Goal: Transaction & Acquisition: Purchase product/service

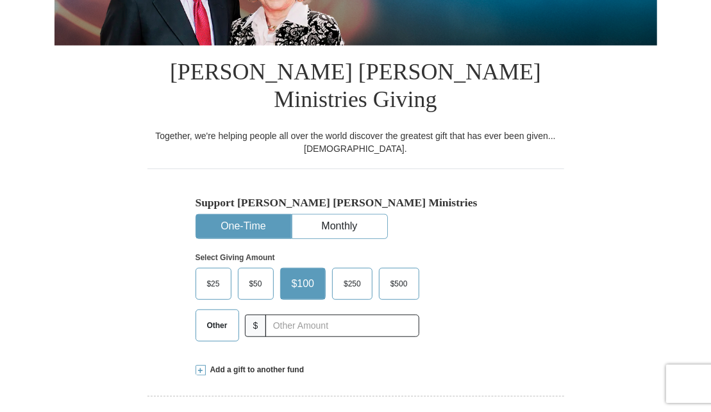
scroll to position [256, 0]
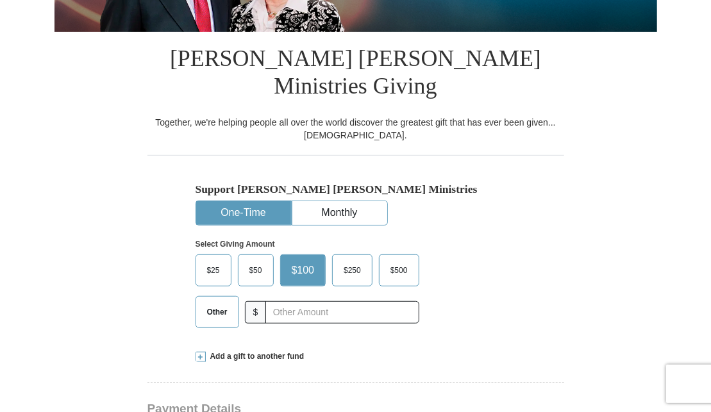
click at [257, 261] on span "$50" at bounding box center [256, 270] width 26 height 19
click at [0, 0] on input "$50" at bounding box center [0, 0] width 0 height 0
click at [257, 261] on span "$50" at bounding box center [258, 270] width 30 height 19
click at [0, 0] on input "$50" at bounding box center [0, 0] width 0 height 0
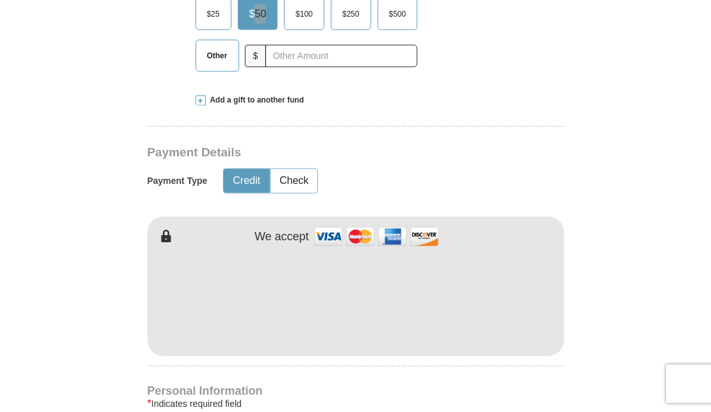
scroll to position [577, 0]
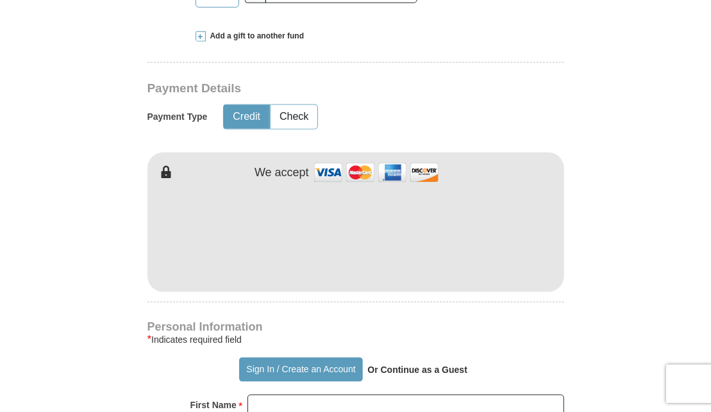
click at [335, 29] on div "Kenneth Copeland Ministries Giving Together, we're helping people all over the …" at bounding box center [355, 381] width 417 height 1339
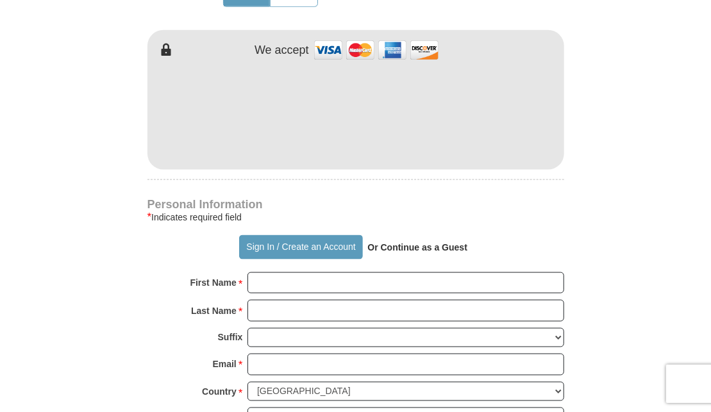
scroll to position [705, 0]
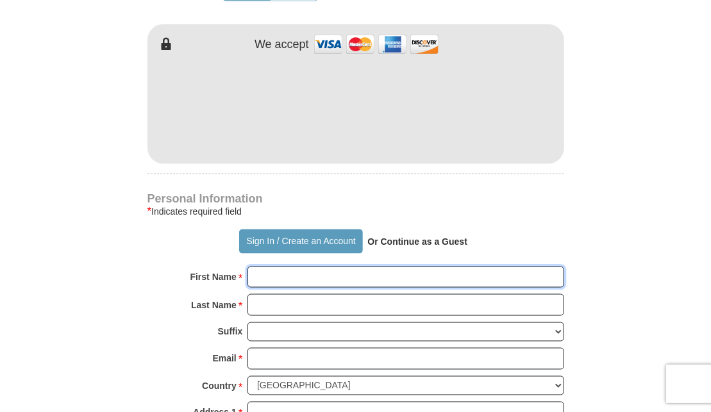
click at [299, 267] on input "First Name *" at bounding box center [405, 278] width 317 height 22
type input "[PERSON_NAME] [PERSON_NAME]"
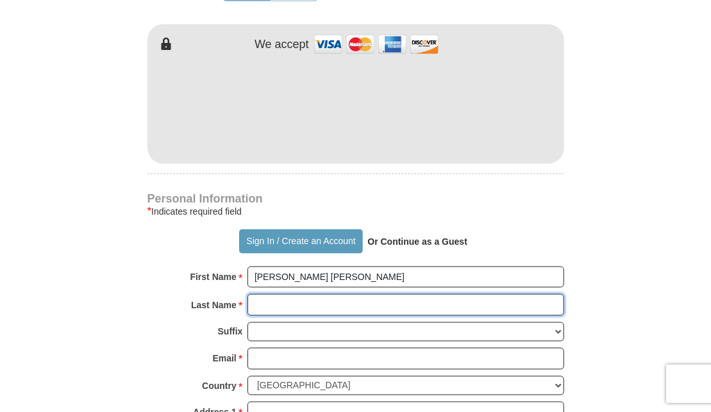
type input "[PERSON_NAME]"
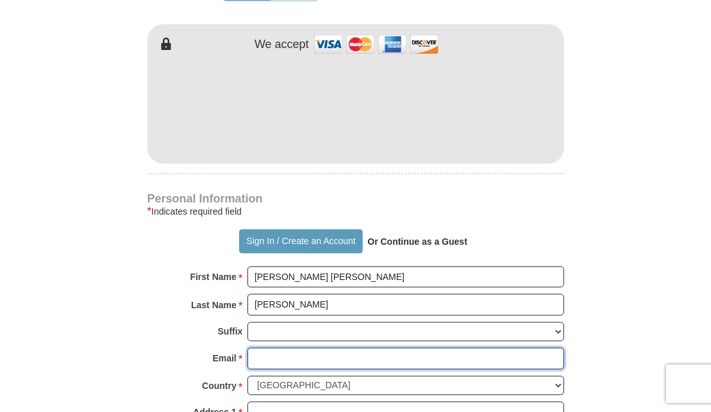
type input "[EMAIL_ADDRESS][DOMAIN_NAME]"
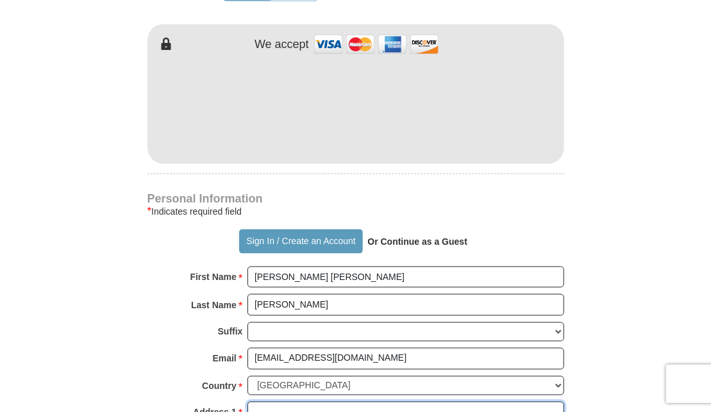
type input "1213 State Hwy F"
type input "Branson"
select select "MO"
type input "65616"
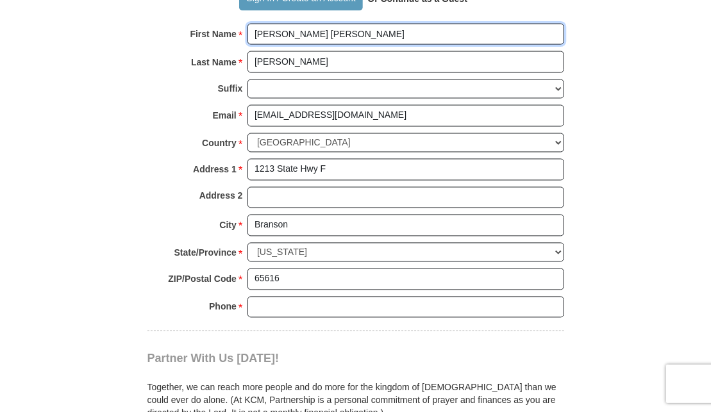
scroll to position [962, 0]
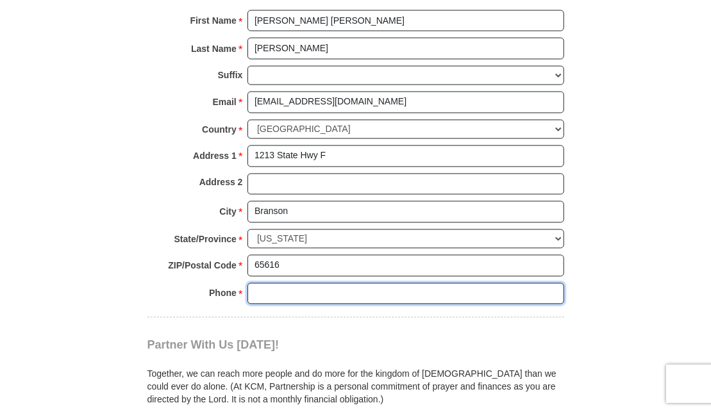
click at [297, 283] on input "Phone * *" at bounding box center [405, 294] width 317 height 22
type input "9186259206"
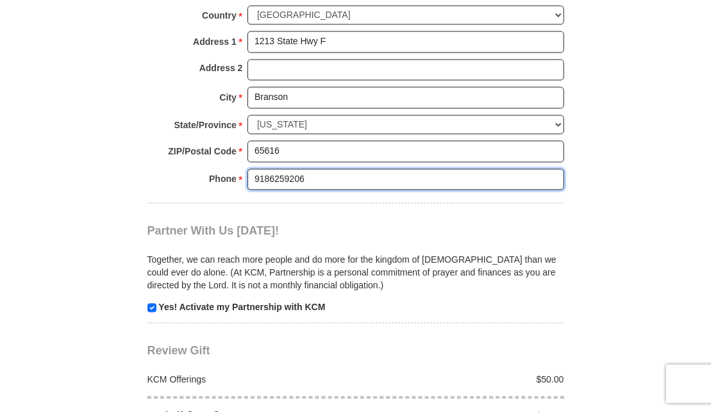
scroll to position [1090, 0]
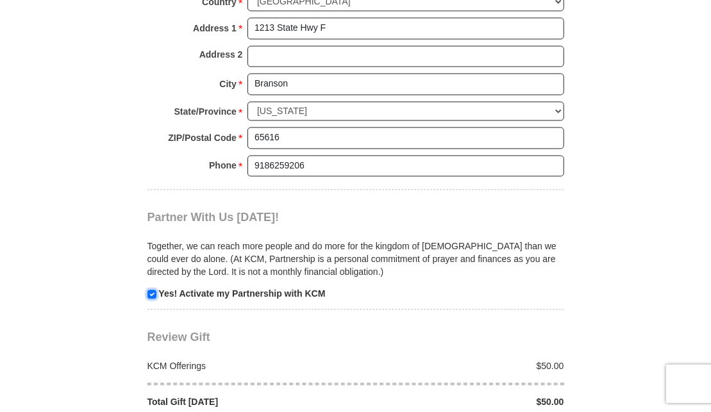
click at [152, 290] on input "checkbox" at bounding box center [151, 294] width 9 height 9
checkbox input "false"
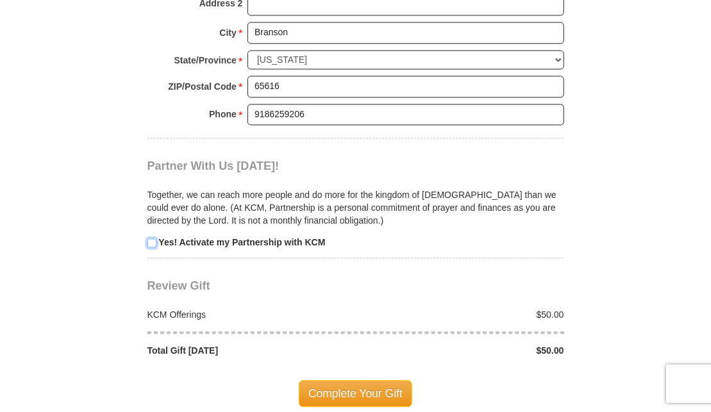
scroll to position [1154, 0]
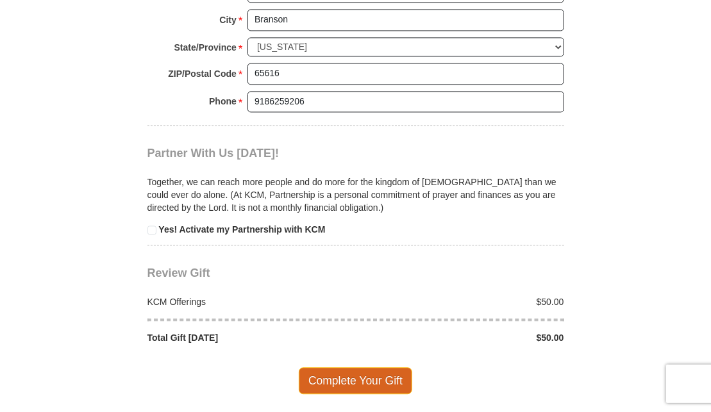
click at [368, 367] on span "Complete Your Gift" at bounding box center [355, 380] width 113 height 27
click at [0, 0] on div at bounding box center [0, 0] width 0 height 0
